Goal: Navigation & Orientation: Find specific page/section

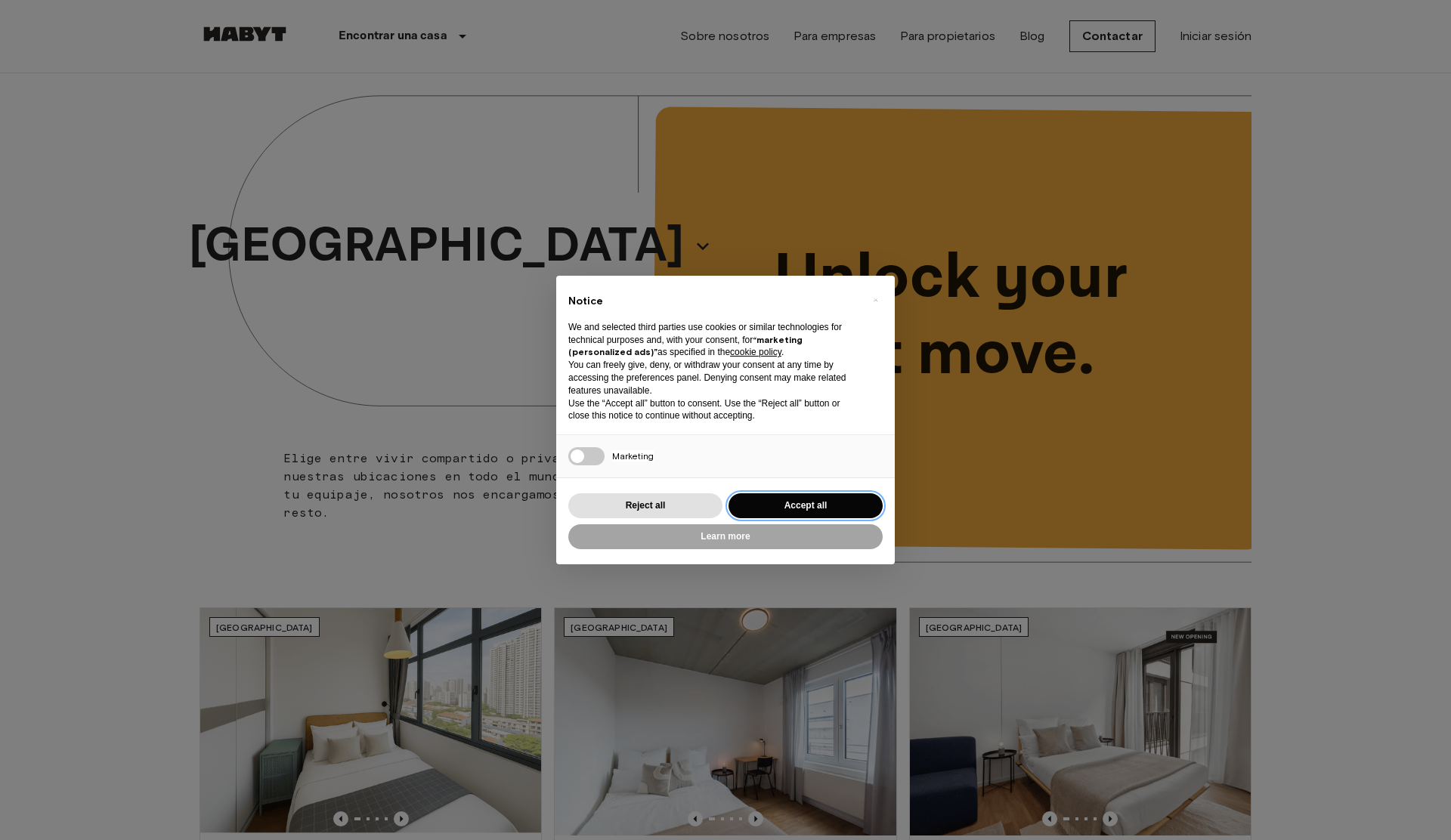
click at [803, 503] on button "Accept all" at bounding box center [805, 506] width 154 height 25
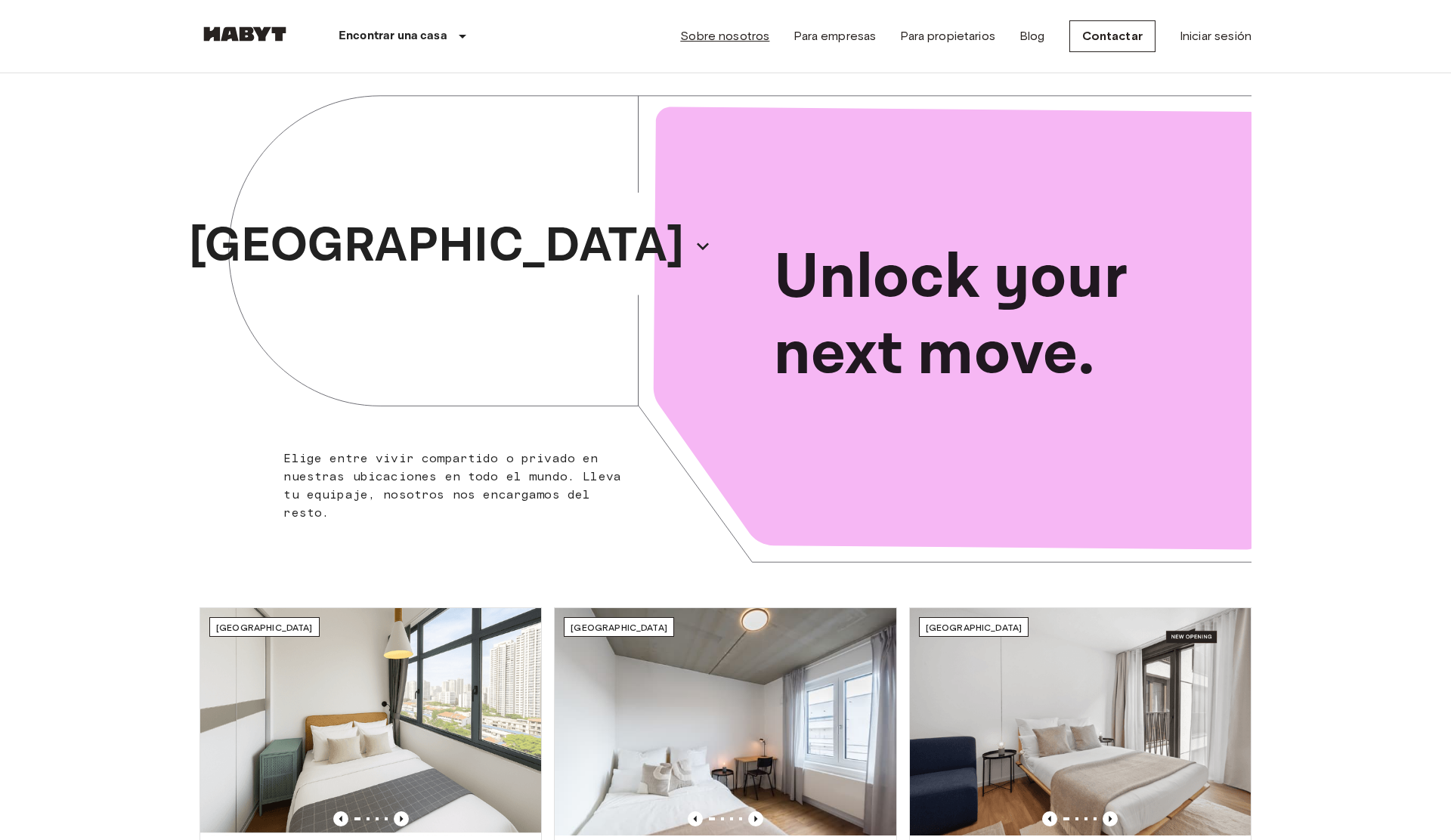
click at [748, 42] on link "Sobre nosotros" at bounding box center [725, 36] width 89 height 18
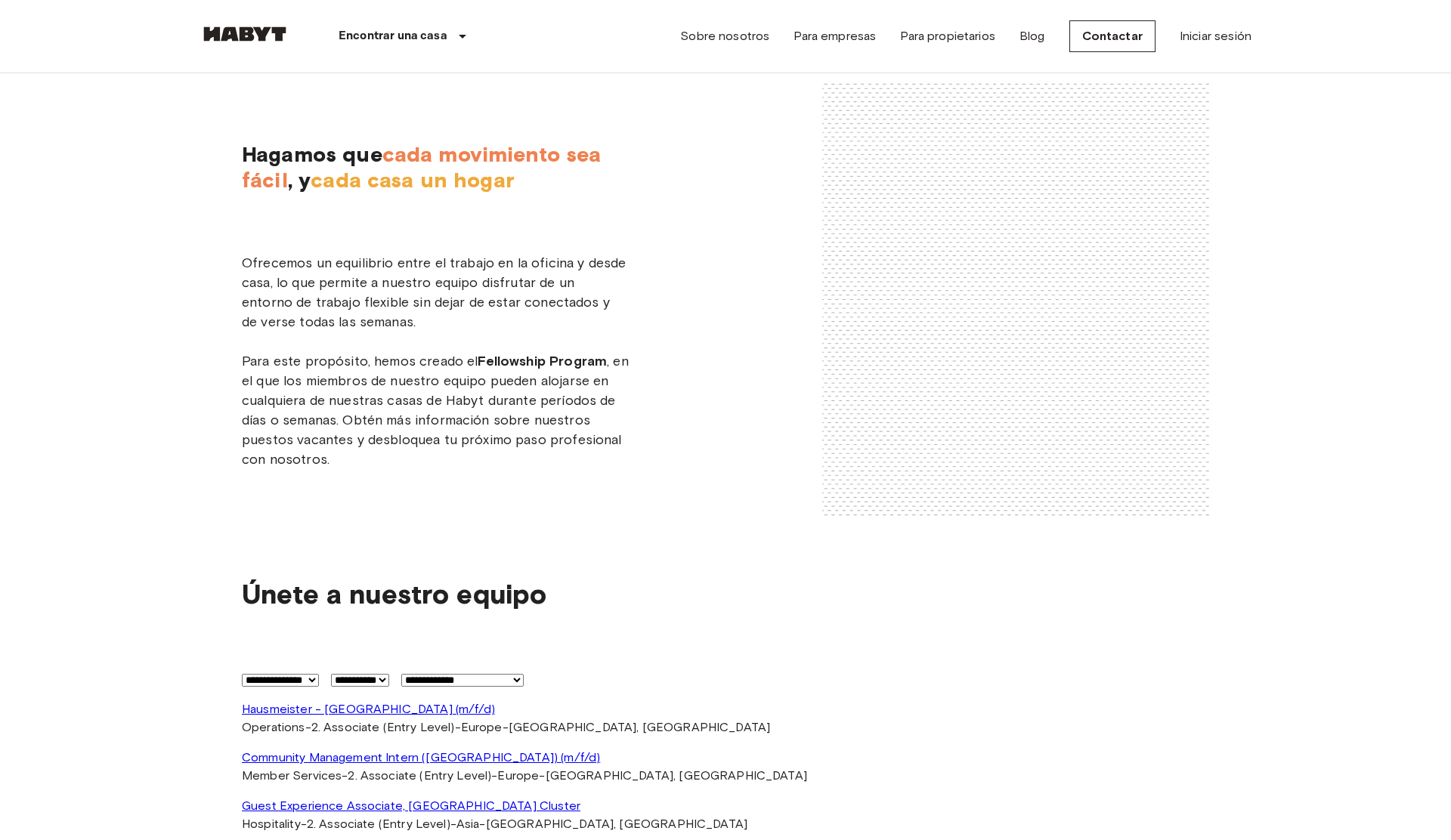
scroll to position [2408, 0]
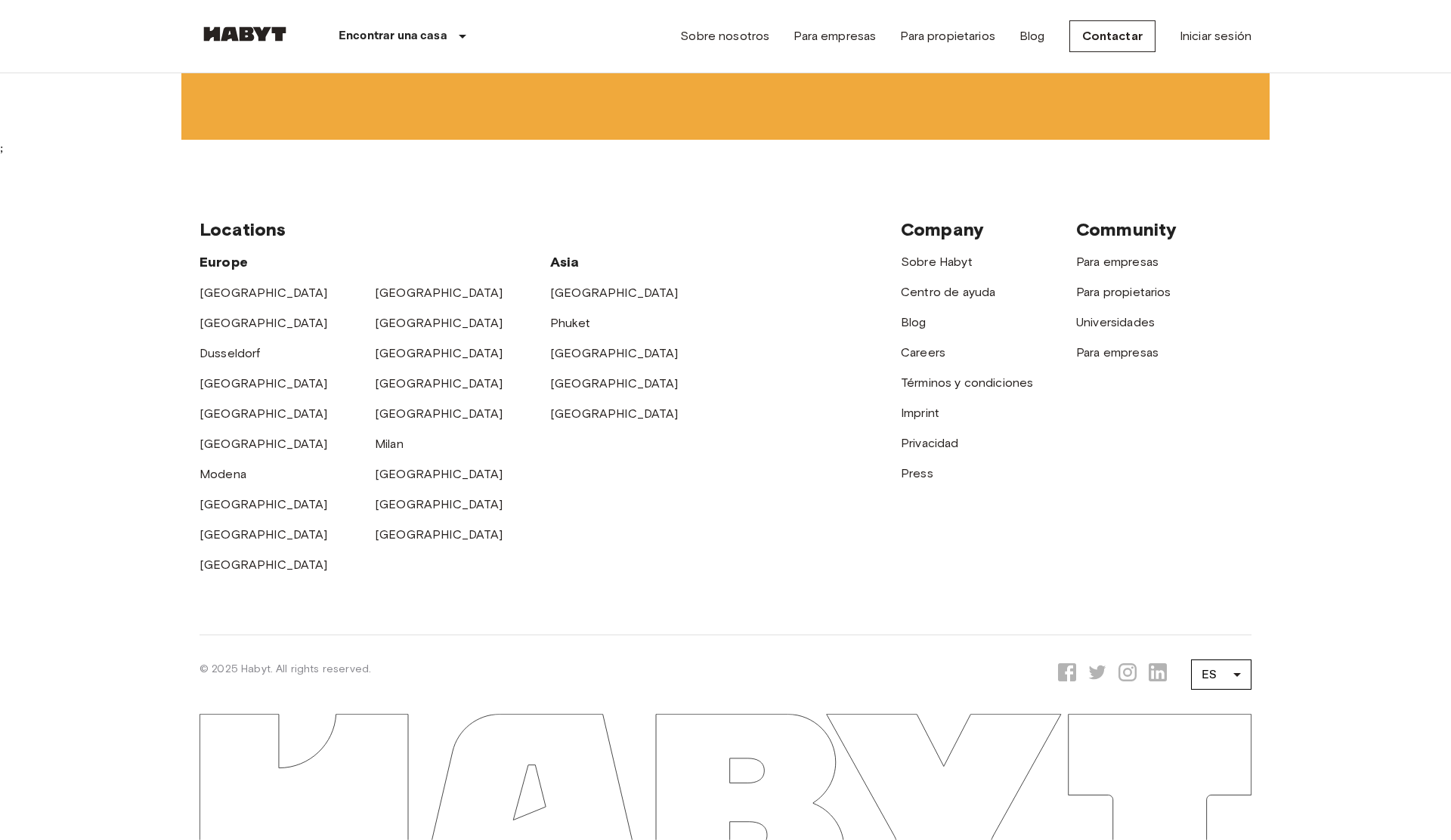
scroll to position [4902, 0]
click at [1214, 748] on li "FR" at bounding box center [1221, 753] width 60 height 27
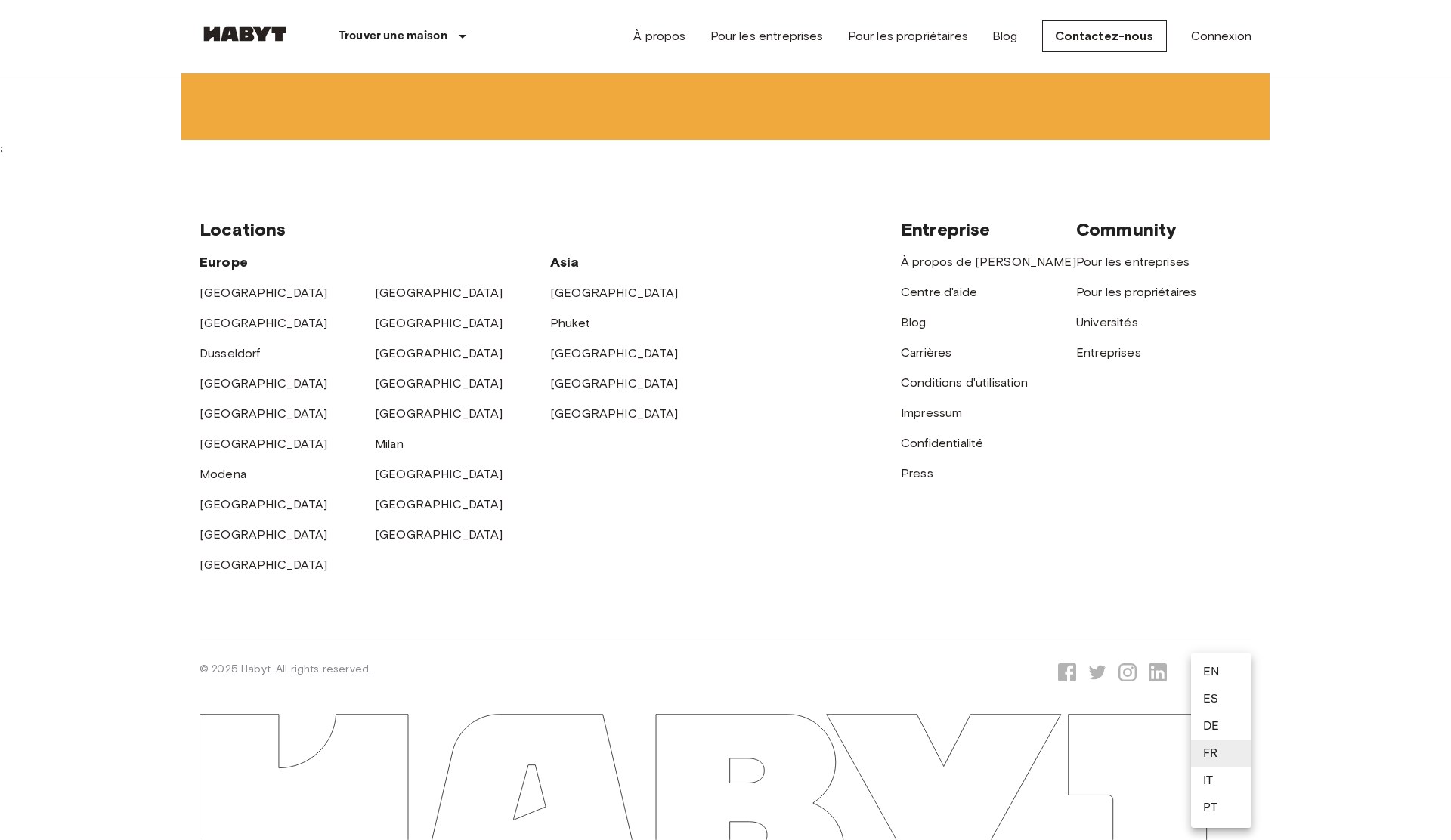
click at [1212, 795] on li "PT" at bounding box center [1221, 808] width 60 height 27
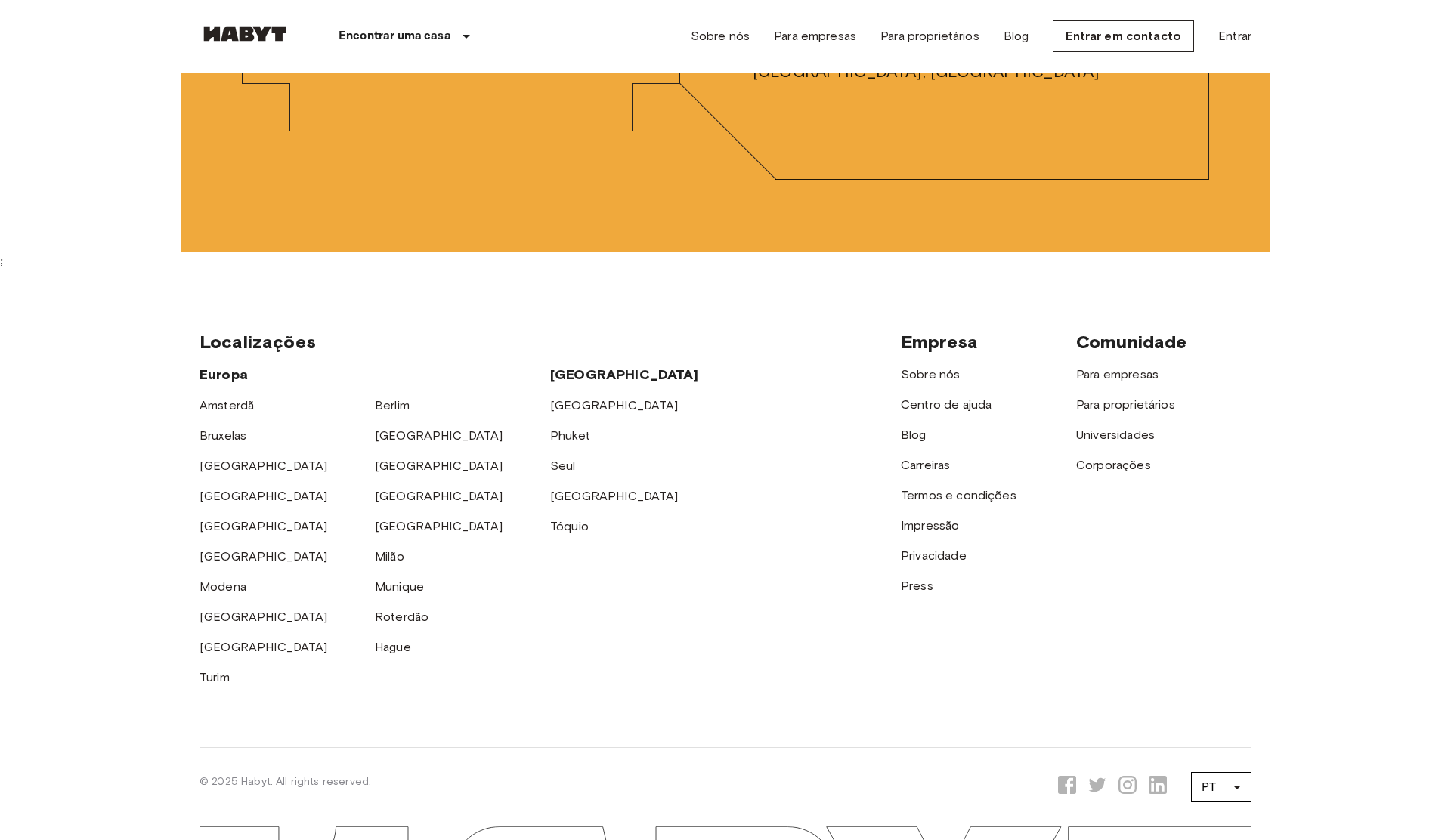
scroll to position [4885, 0]
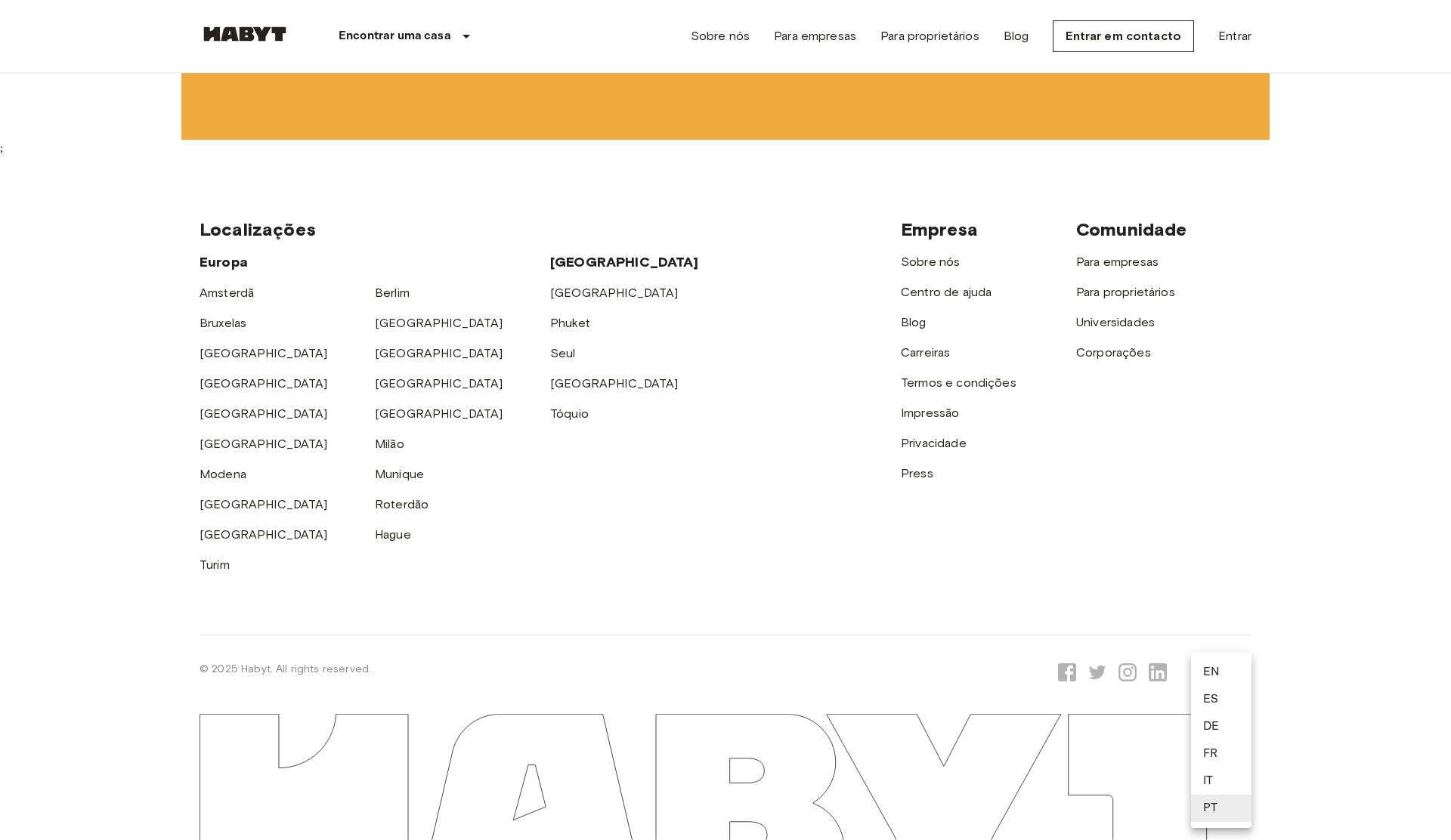
click at [1218, 772] on li "IT" at bounding box center [1221, 781] width 60 height 27
